Goal: Task Accomplishment & Management: Manage account settings

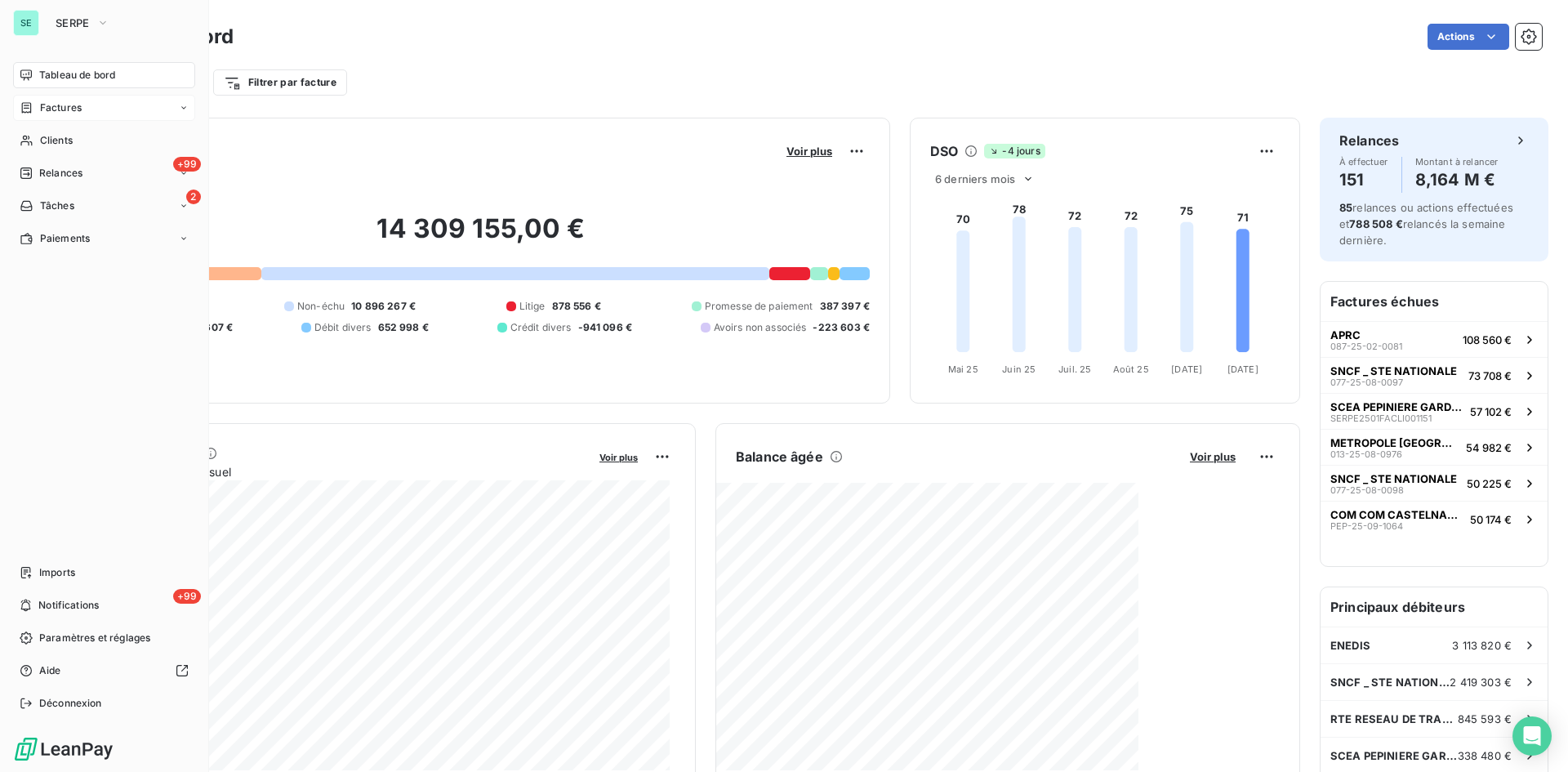
click at [61, 109] on span "Factures" at bounding box center [60, 108] width 41 height 15
click at [64, 135] on span "Factures" at bounding box center [59, 140] width 41 height 15
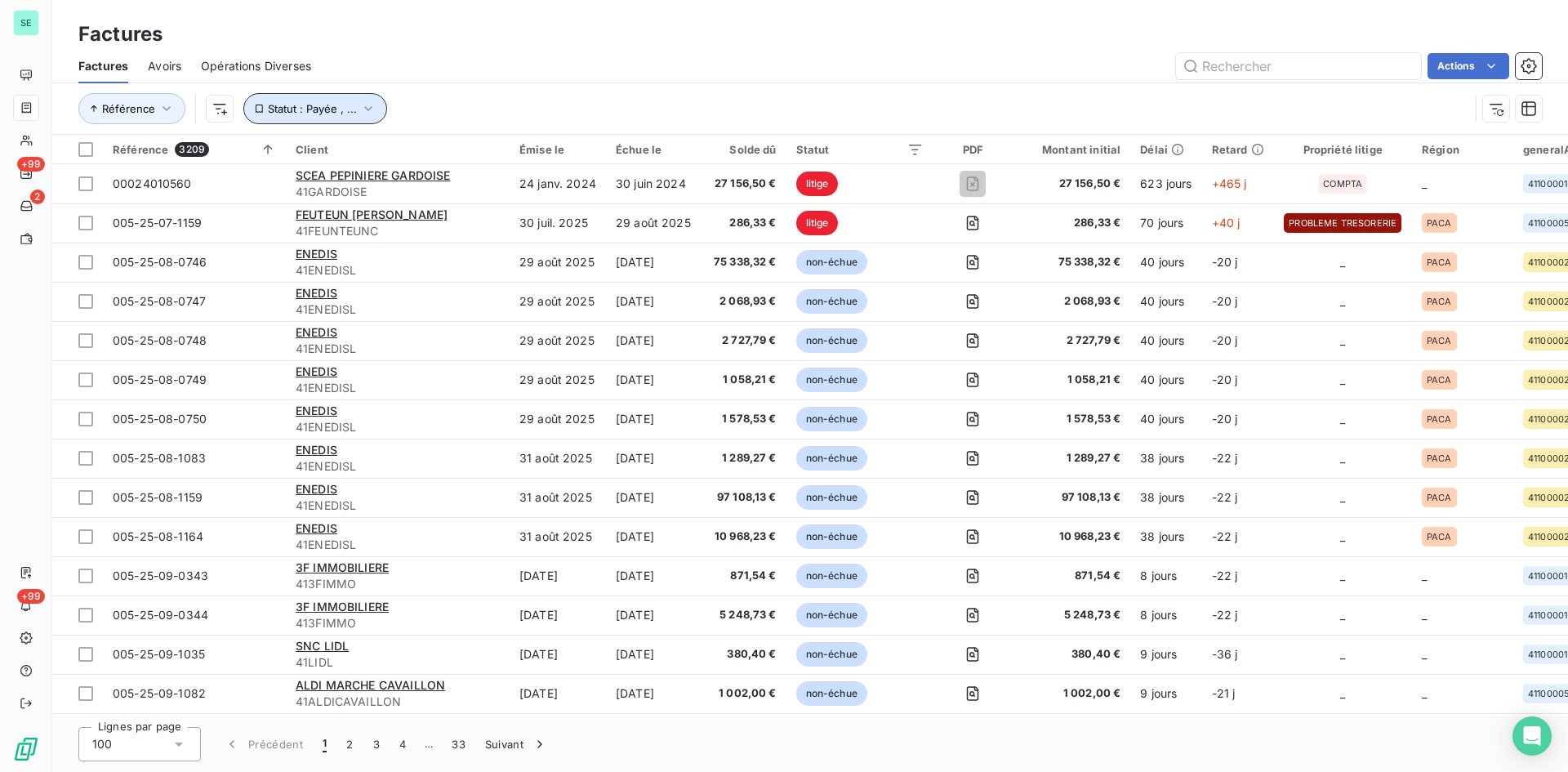
click at [355, 105] on button "Statut : Payée , ..." at bounding box center [315, 109] width 144 height 31
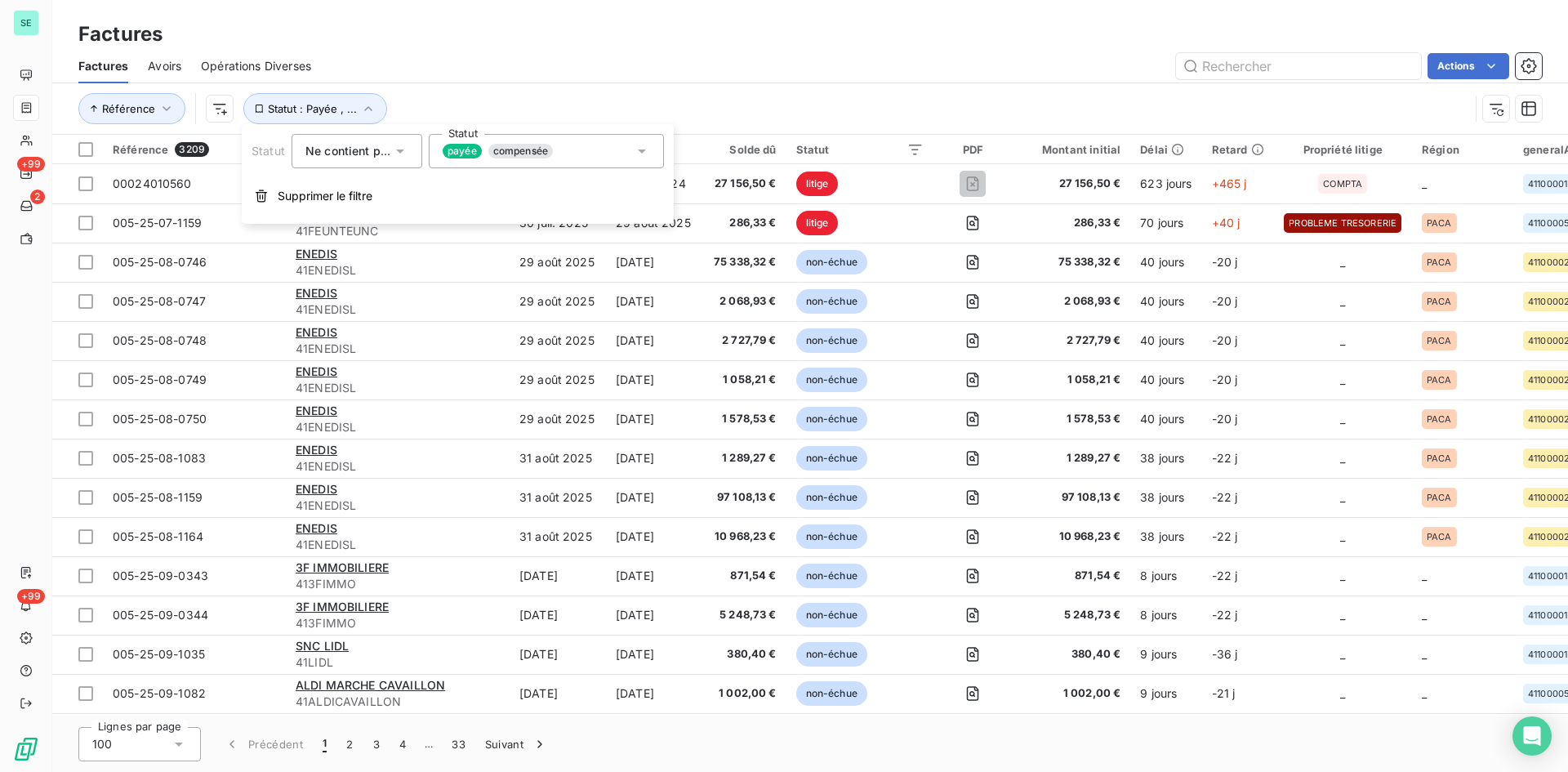
click at [569, 152] on div "payée compensée" at bounding box center [546, 151] width 235 height 34
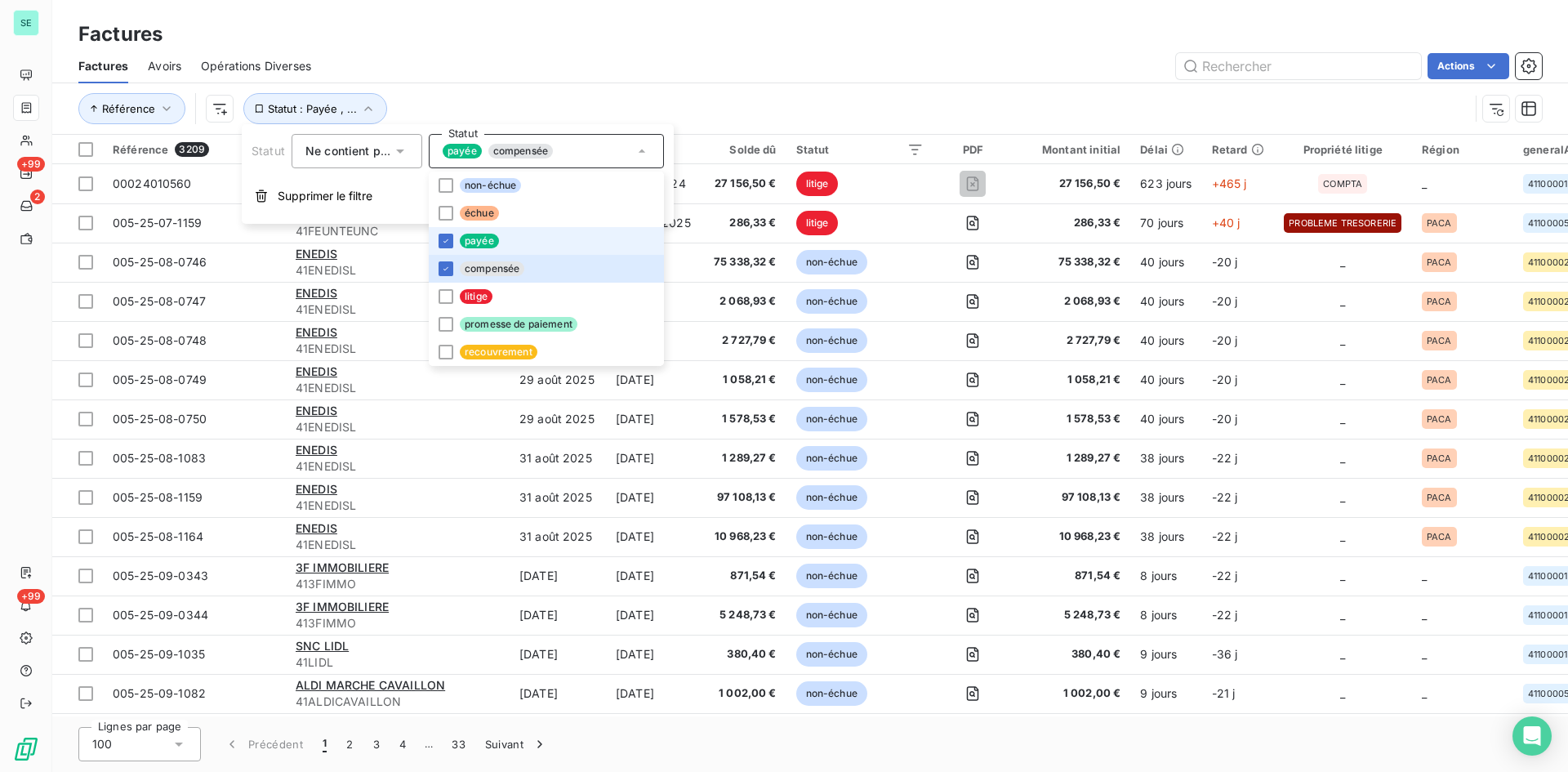
click at [569, 152] on div "payée compensée" at bounding box center [546, 151] width 235 height 34
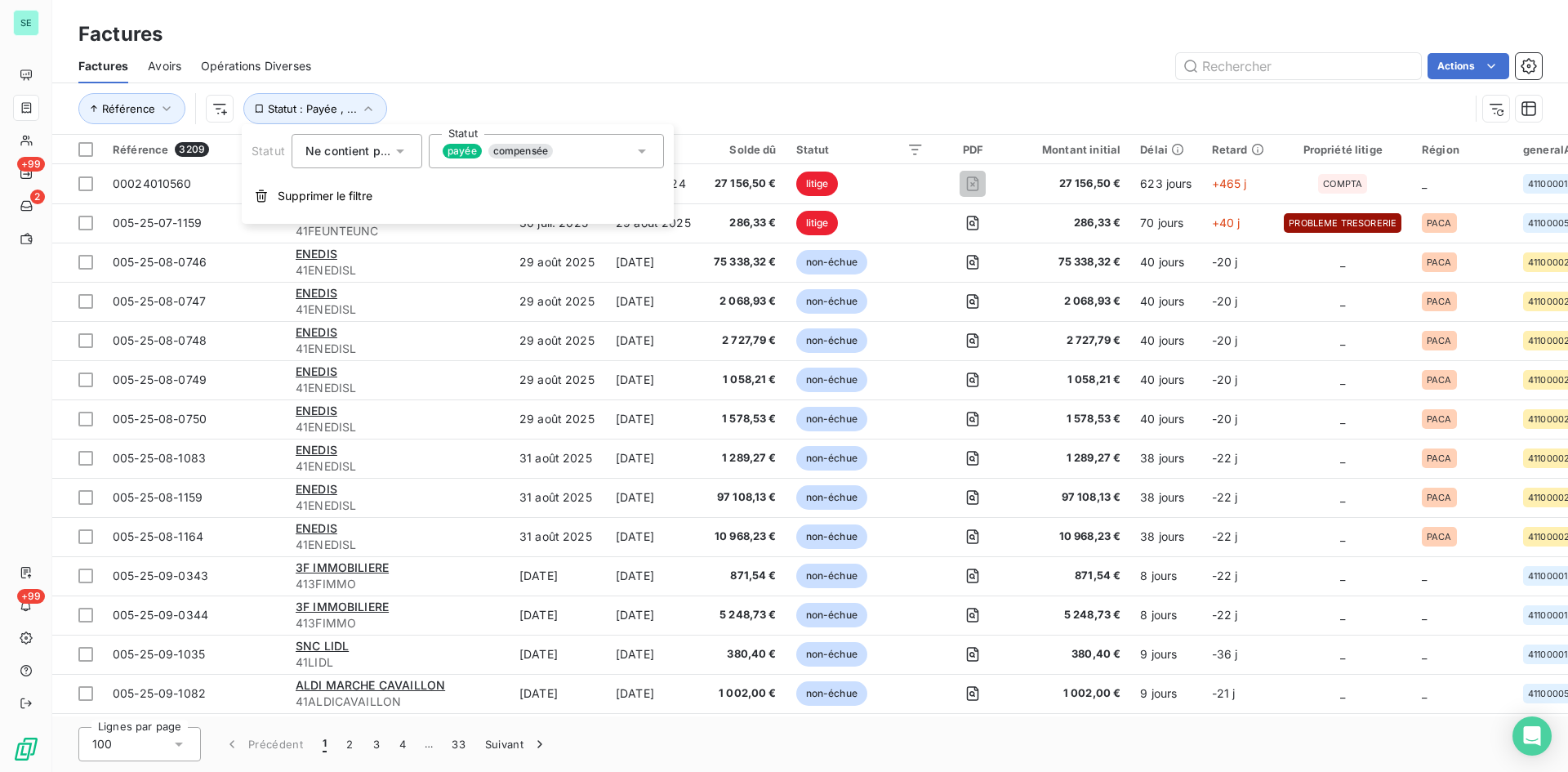
click at [730, 76] on div "Actions" at bounding box center [936, 66] width 1211 height 26
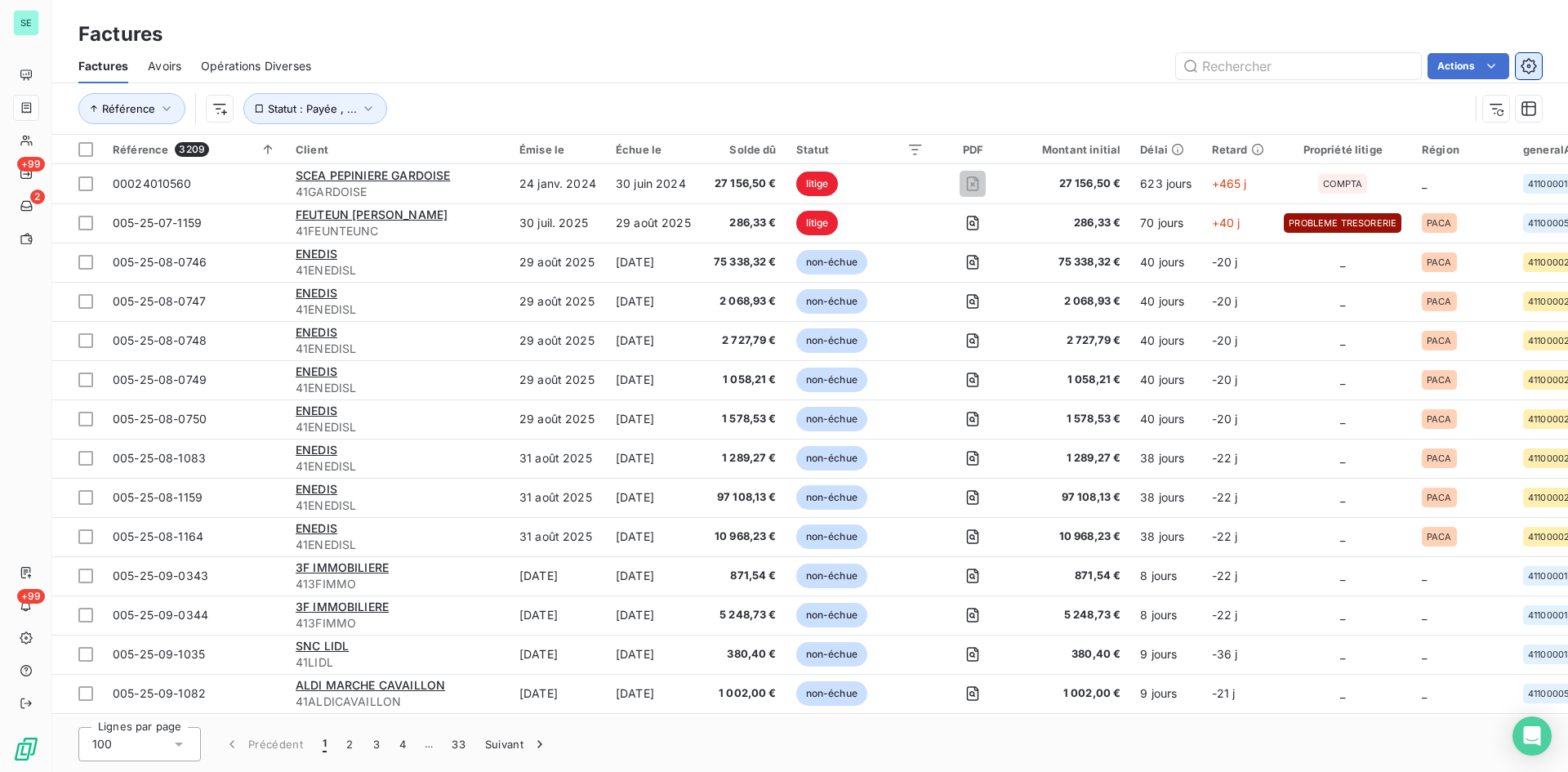
click at [1523, 63] on icon "button" at bounding box center [1528, 66] width 17 height 17
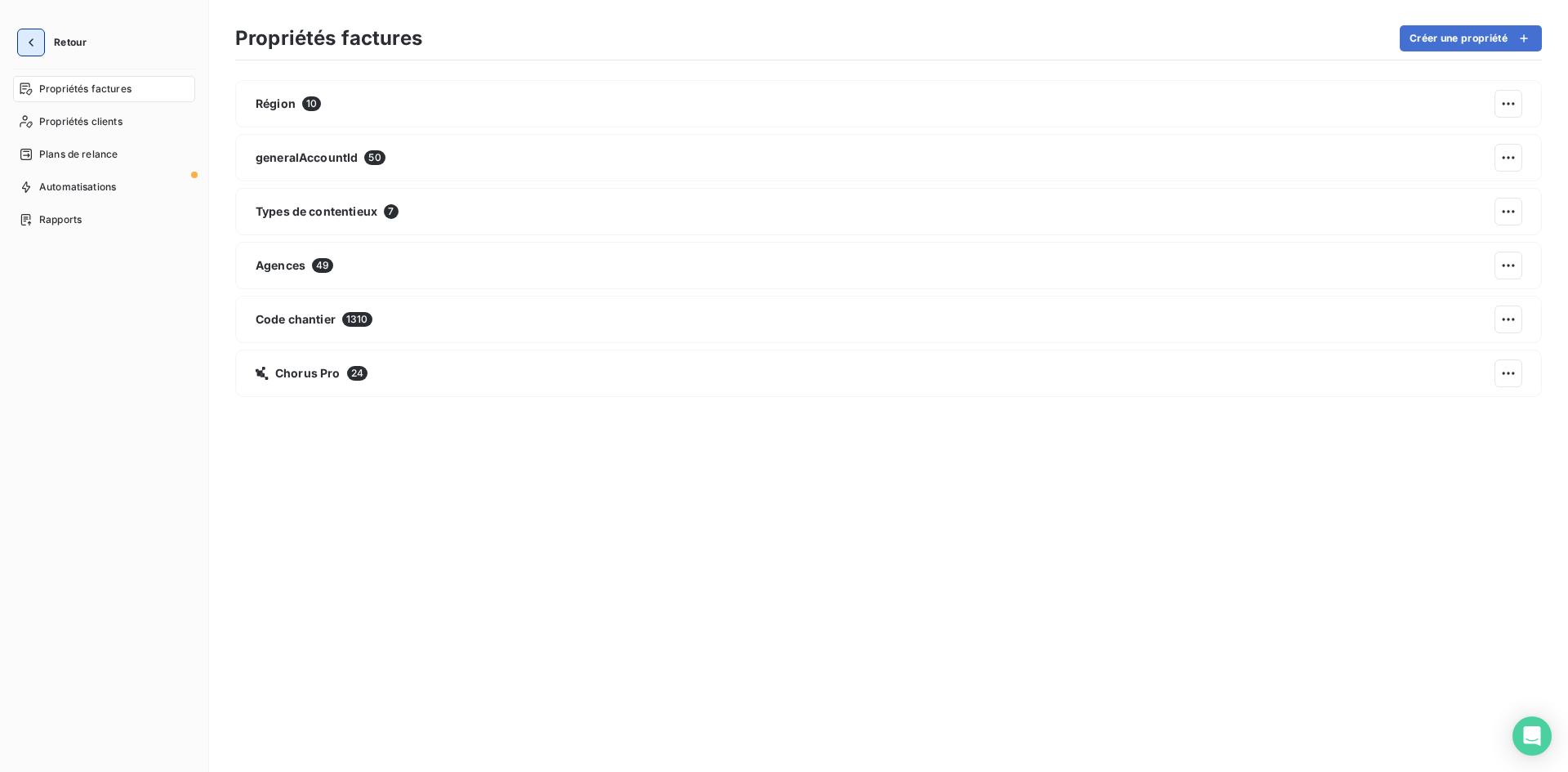
click at [35, 45] on icon "button" at bounding box center [31, 42] width 17 height 17
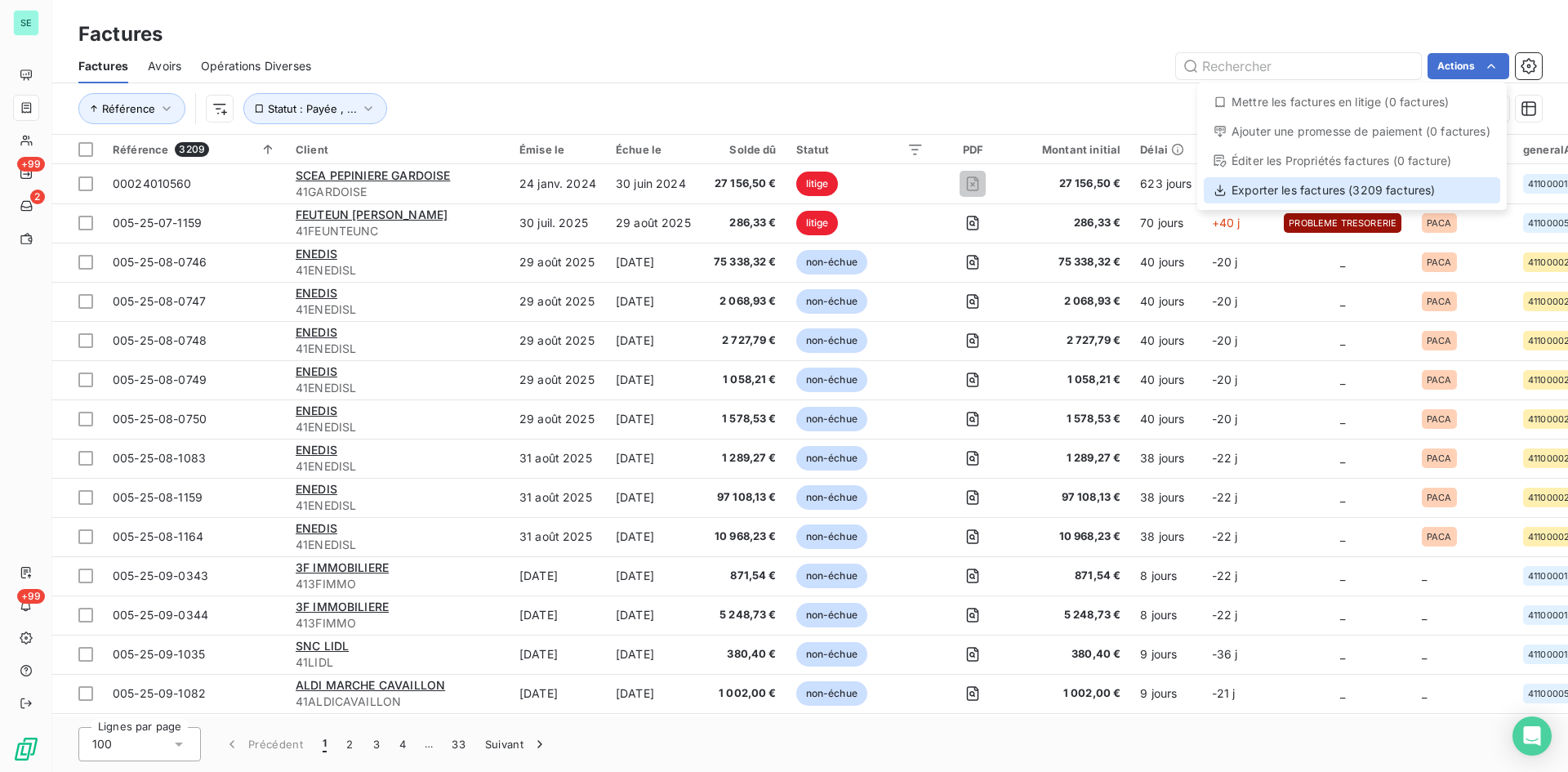
click at [1349, 193] on div "Exporter les factures (3209 factures)" at bounding box center [1352, 191] width 296 height 26
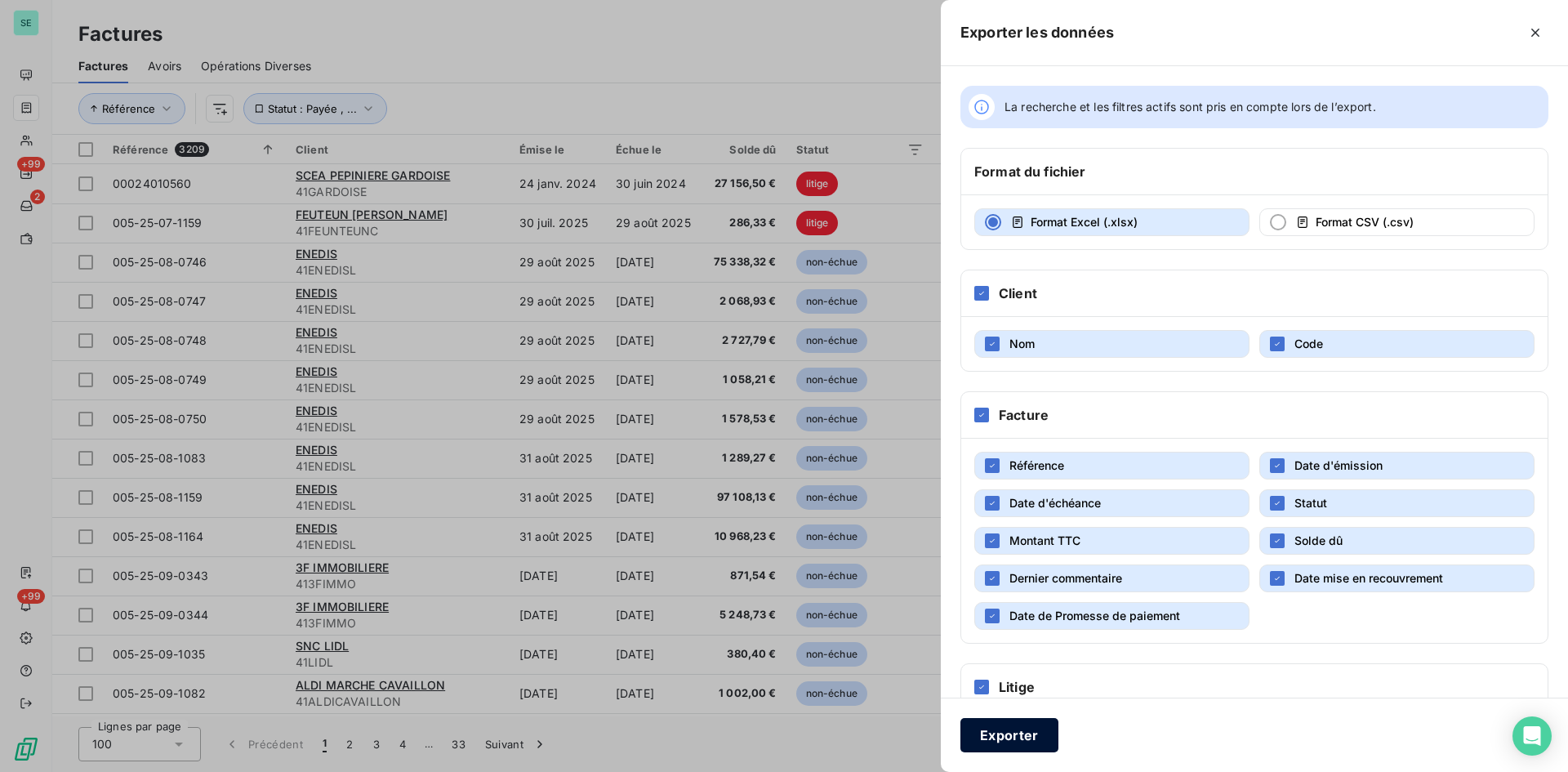
click at [1046, 735] on button "Exporter" at bounding box center [1009, 735] width 98 height 34
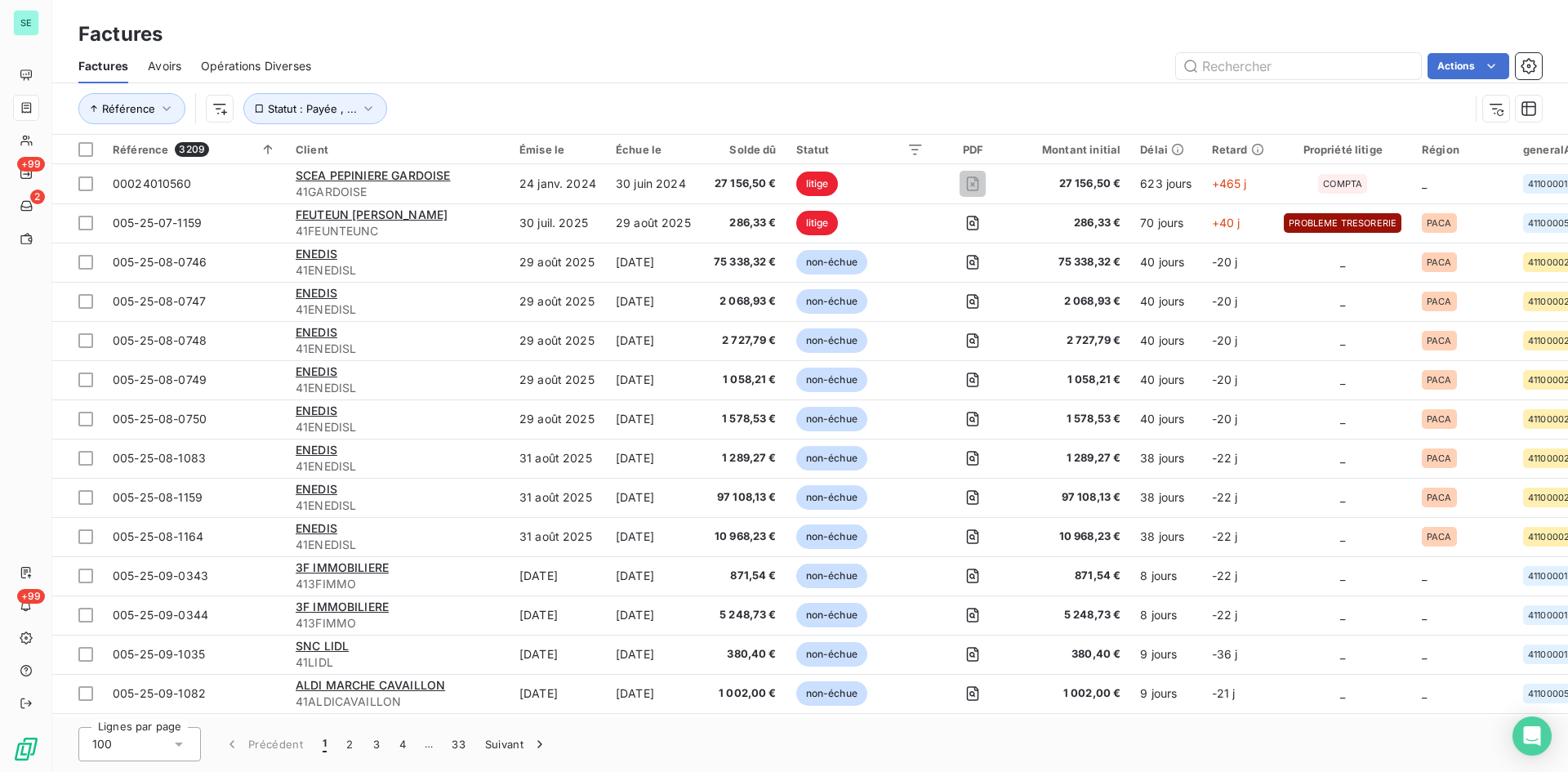
click at [521, 27] on div "Factures" at bounding box center [810, 34] width 1516 height 29
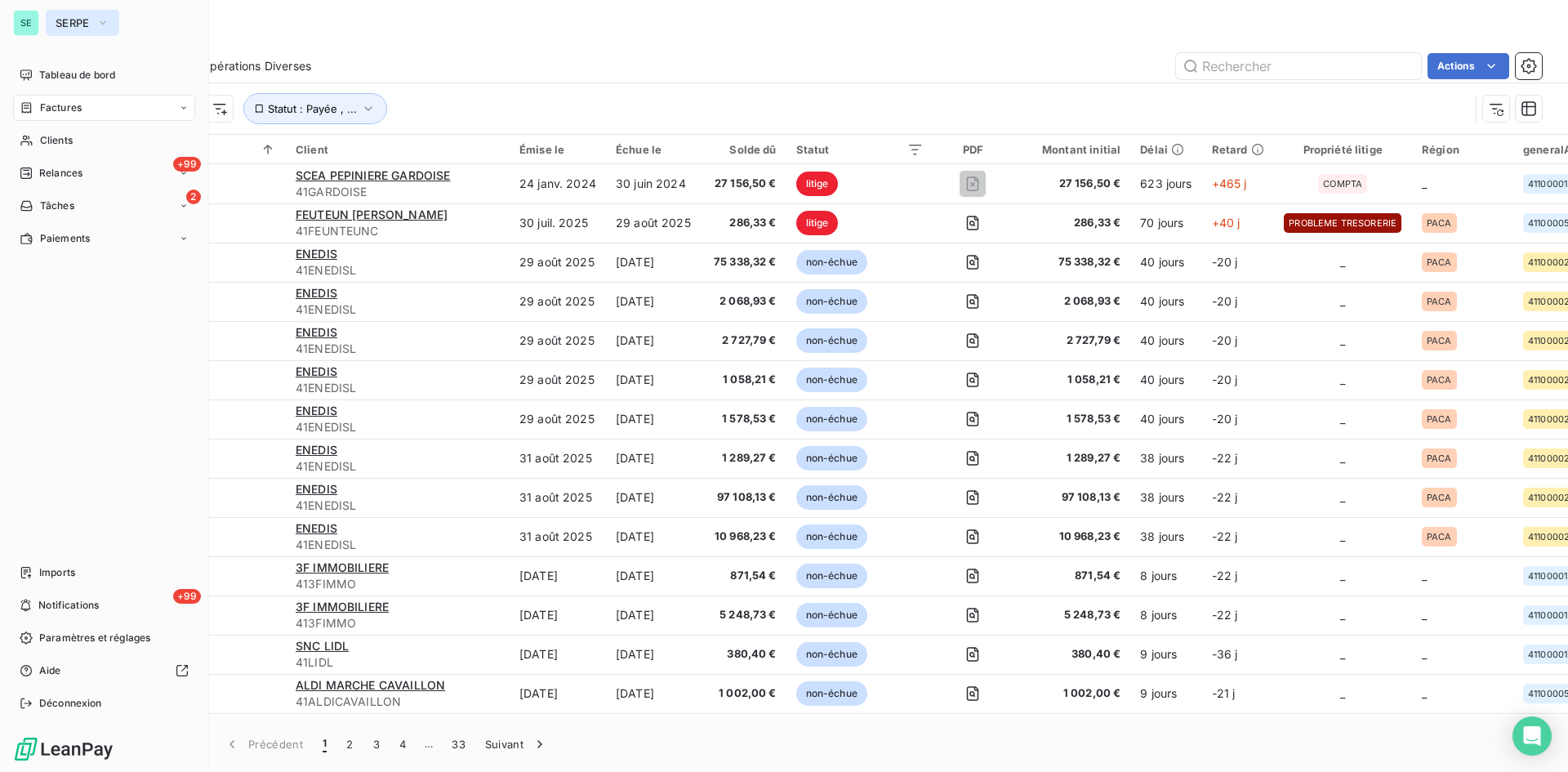
click at [78, 15] on button "SERPE" at bounding box center [82, 23] width 73 height 26
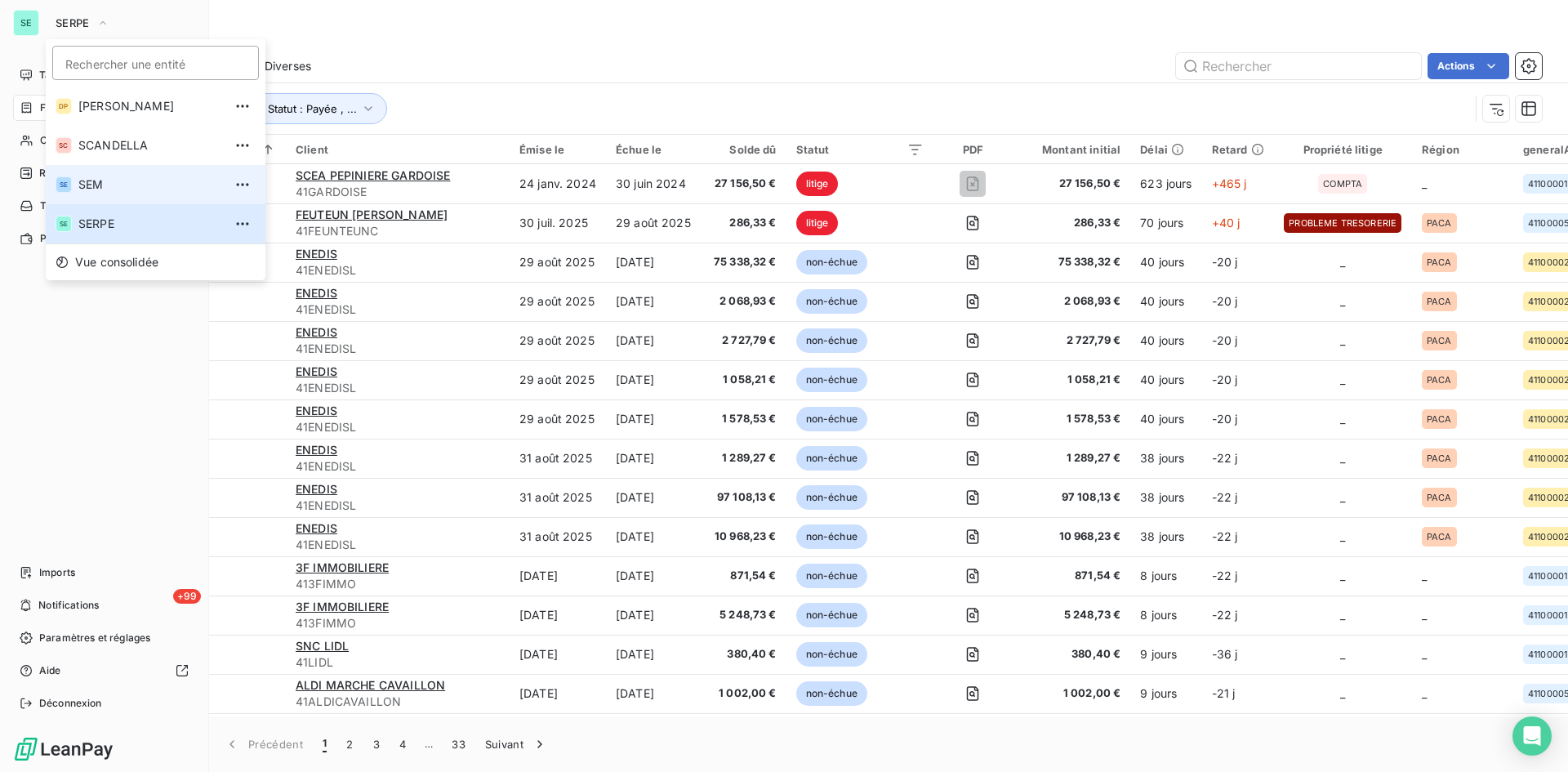
click at [101, 191] on span "SEM" at bounding box center [151, 184] width 145 height 17
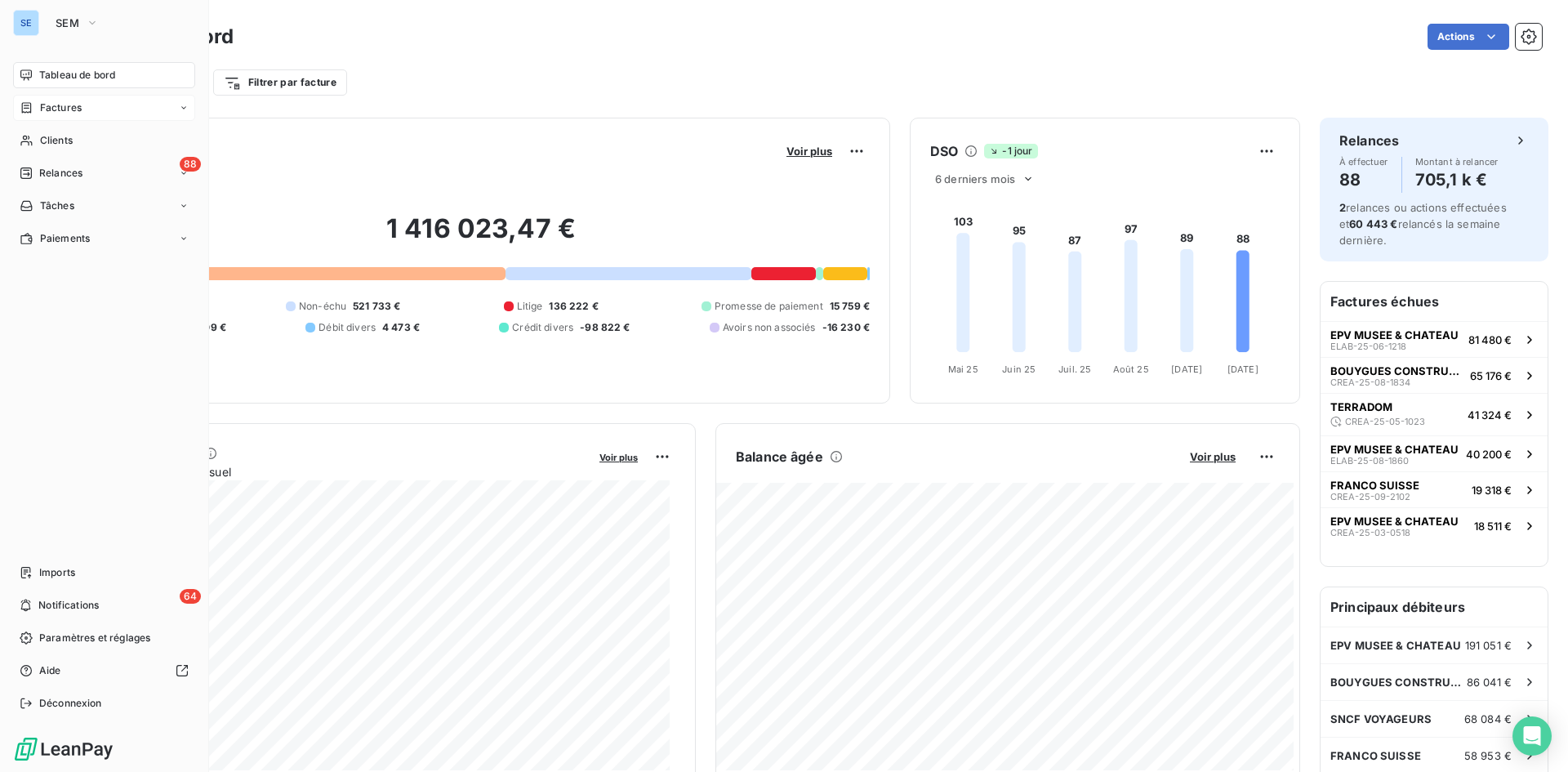
click at [60, 103] on span "Factures" at bounding box center [60, 108] width 41 height 15
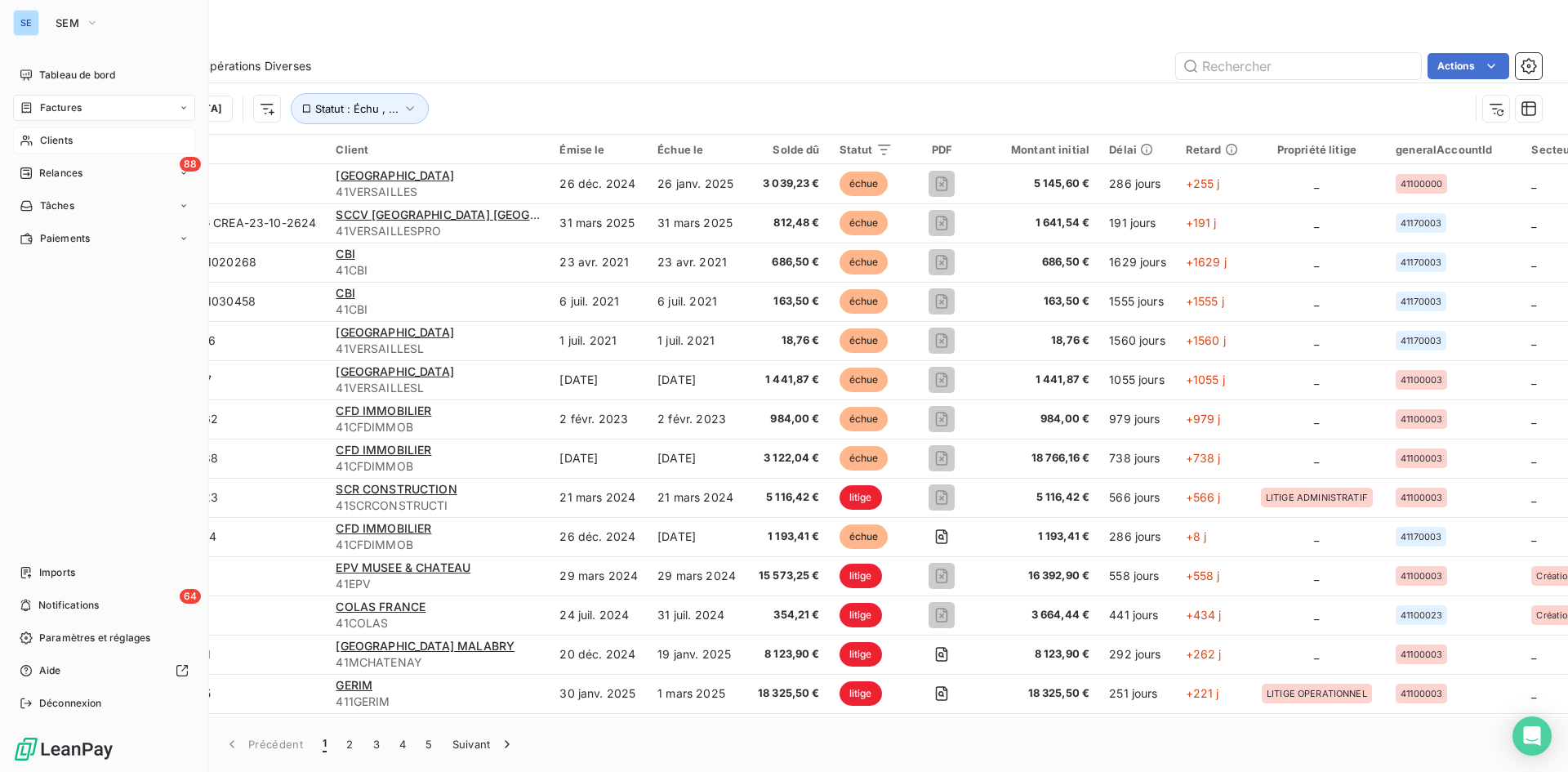
click at [44, 143] on span "Clients" at bounding box center [56, 140] width 33 height 15
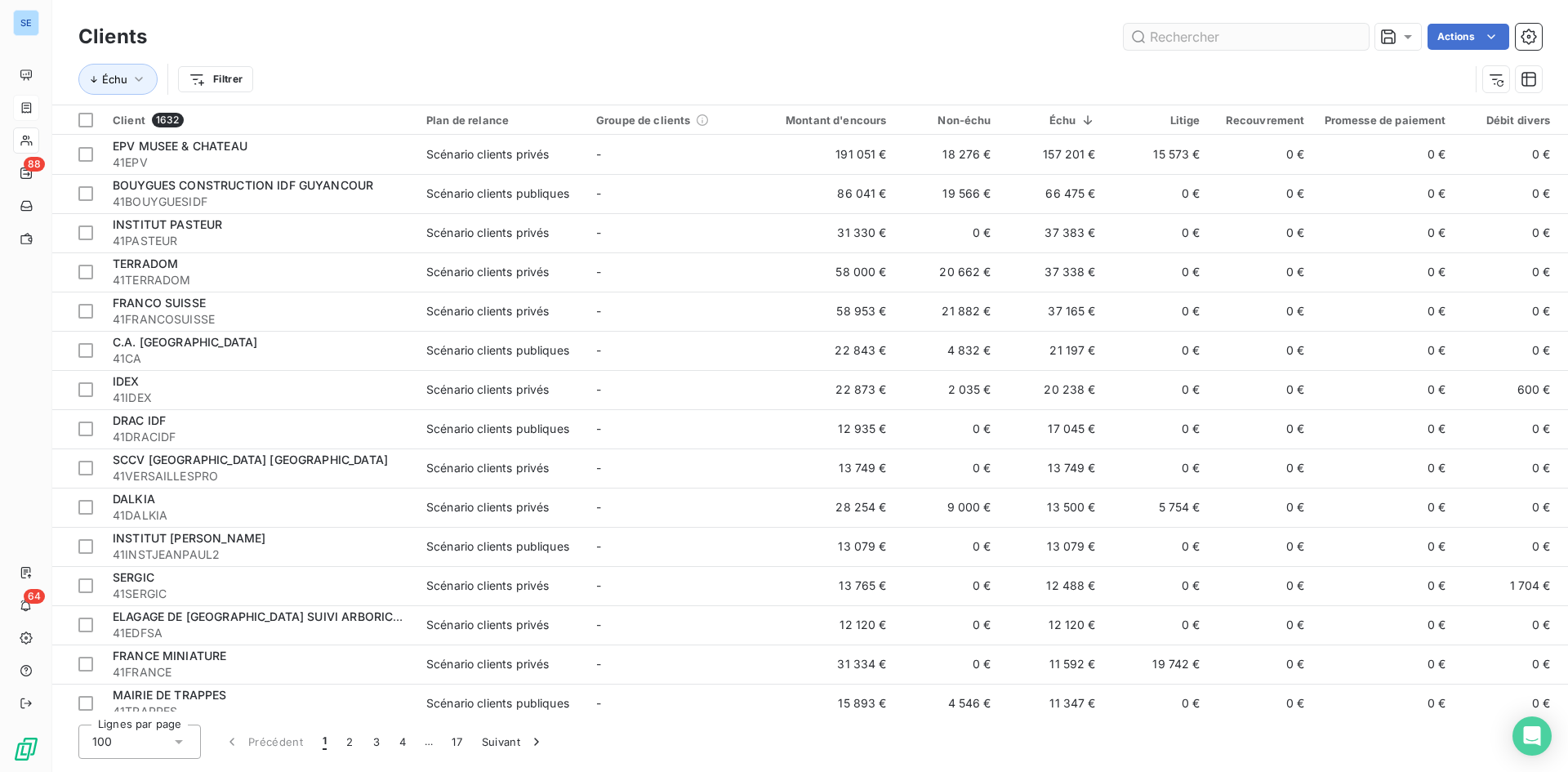
click at [1193, 36] on input "text" at bounding box center [1246, 37] width 245 height 26
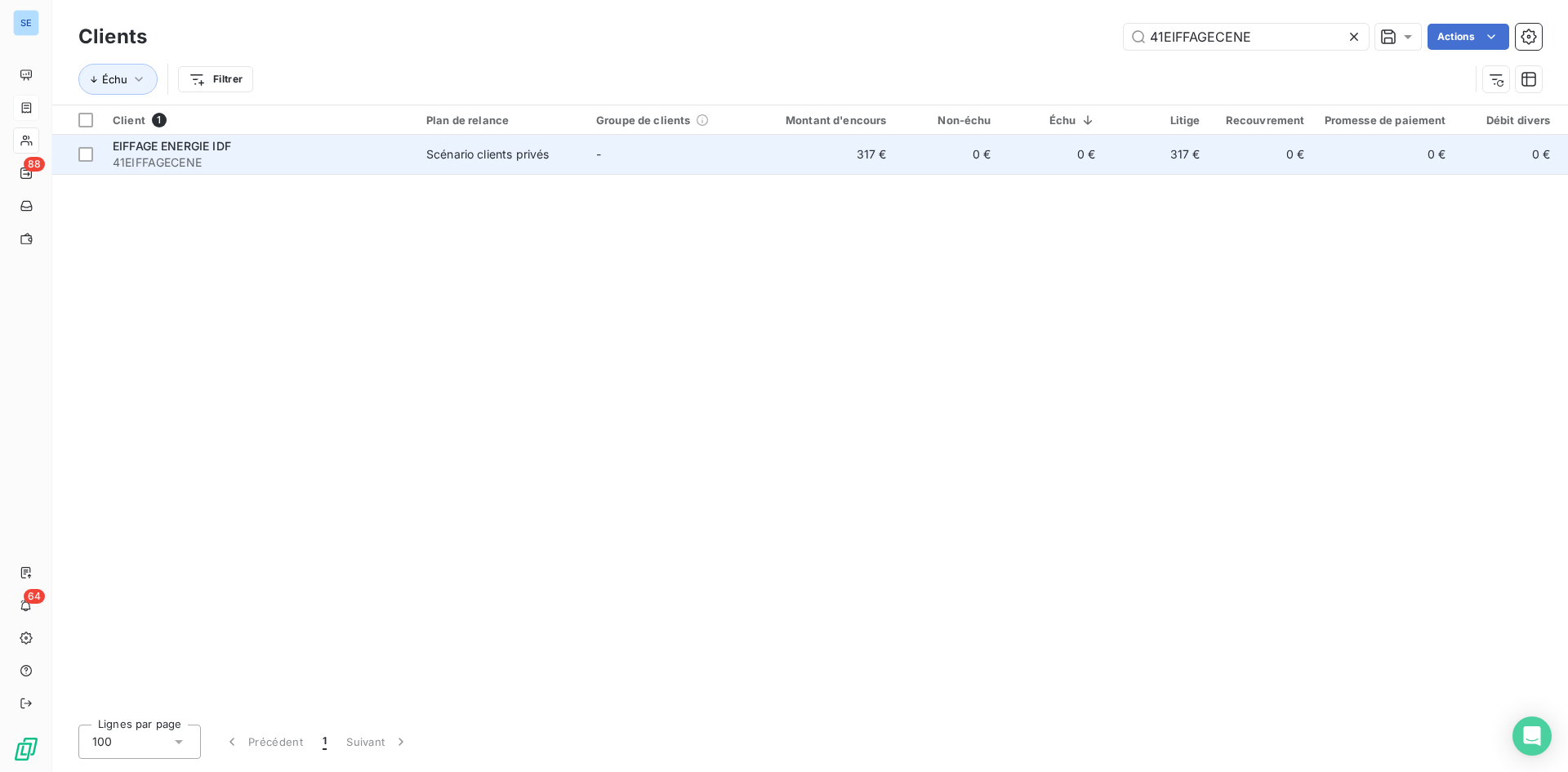
type input "41EIFFAGECENE"
click at [508, 154] on div "Scénario clients privés" at bounding box center [487, 154] width 123 height 17
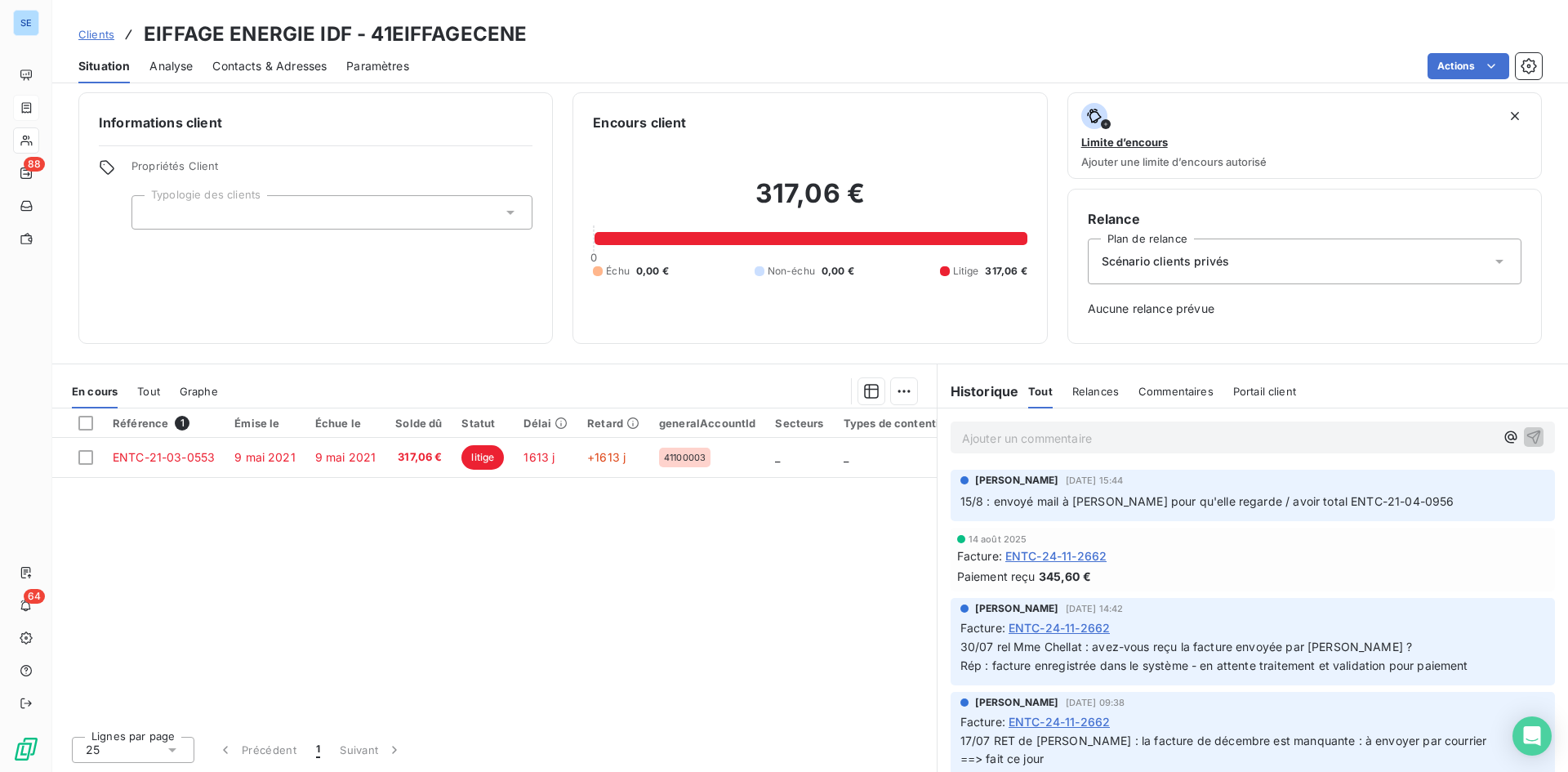
click at [146, 386] on span "Tout" at bounding box center [149, 391] width 23 height 13
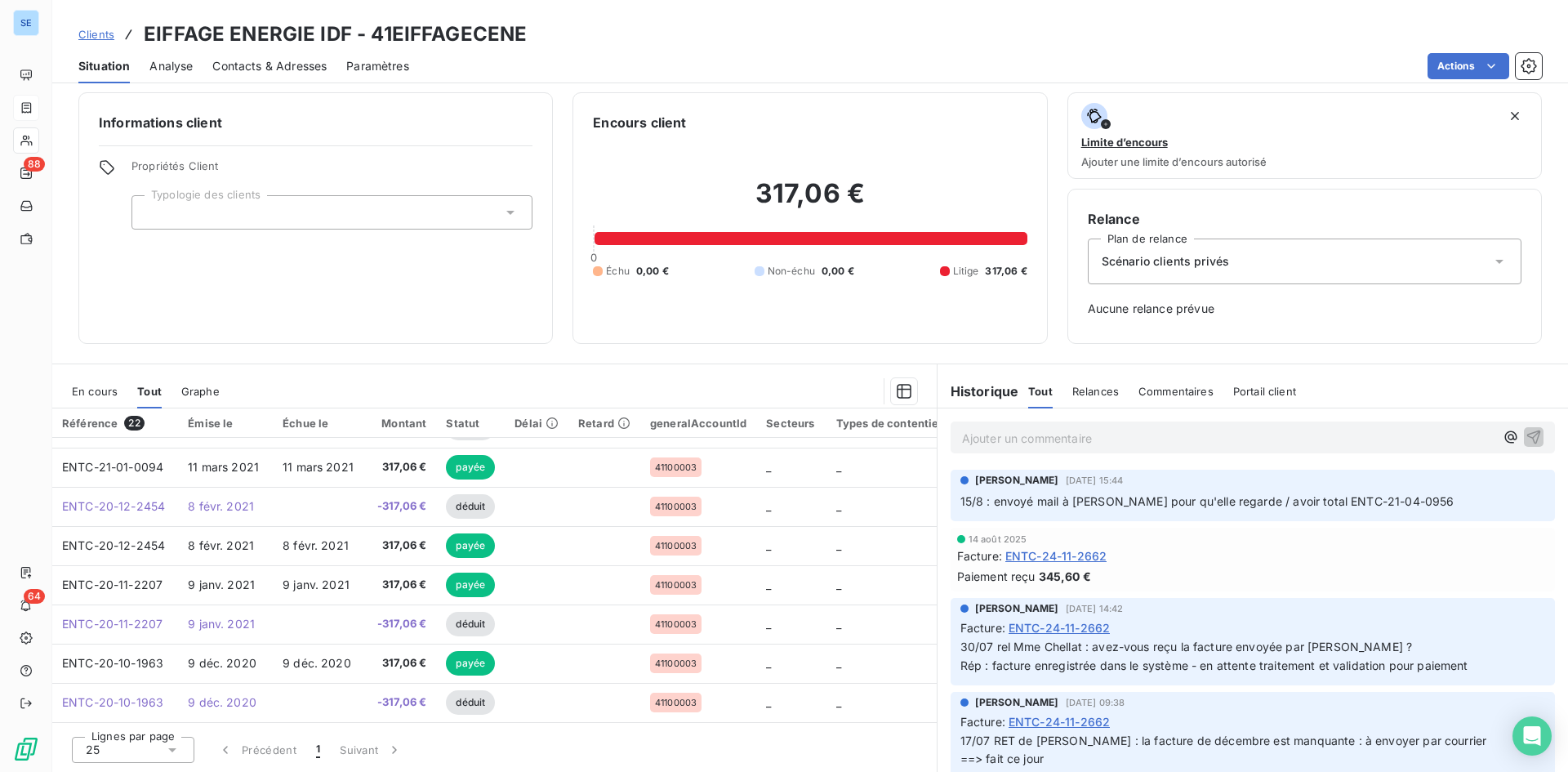
scroll to position [585, 0]
click at [109, 388] on span "En cours" at bounding box center [94, 391] width 46 height 13
